Goal: Go to known website: Access a specific website the user already knows

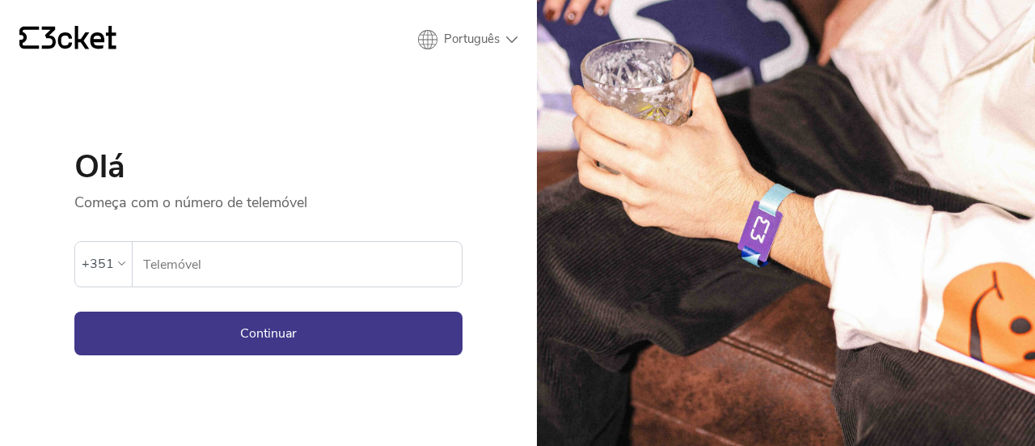
click at [286, 281] on input "Telemóvel" at bounding box center [302, 264] width 320 height 44
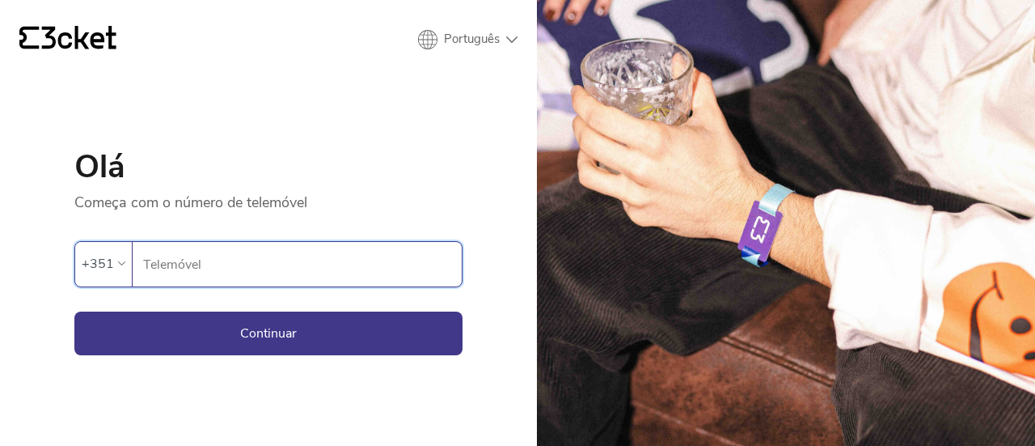
type input "961722045"
click at [267, 330] on button "Continuar" at bounding box center [268, 333] width 388 height 44
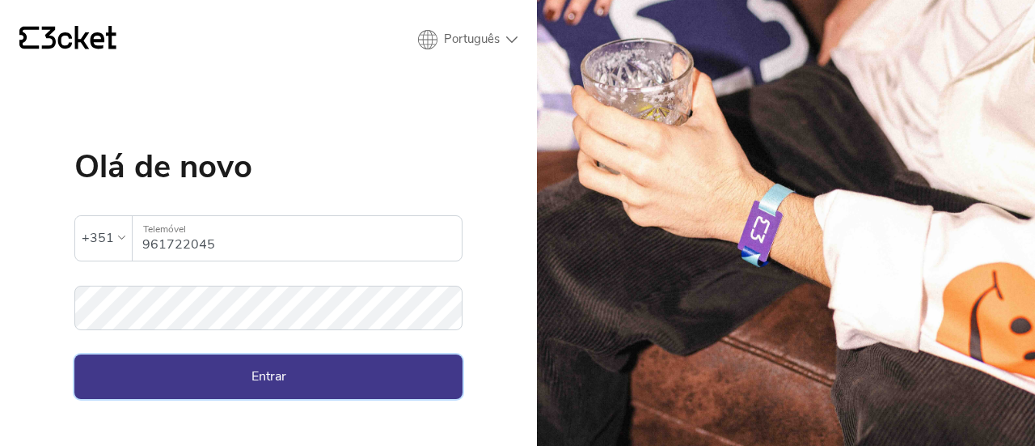
click at [290, 389] on button "Entrar" at bounding box center [268, 376] width 388 height 44
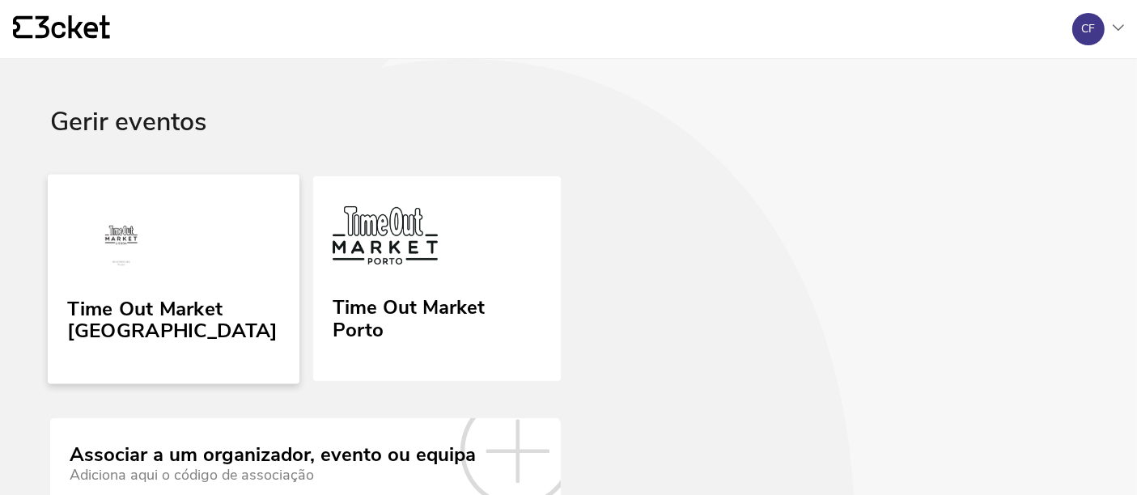
click at [239, 274] on link "Time Out Market [GEOGRAPHIC_DATA]" at bounding box center [174, 279] width 252 height 210
